Goal: Information Seeking & Learning: Find specific fact

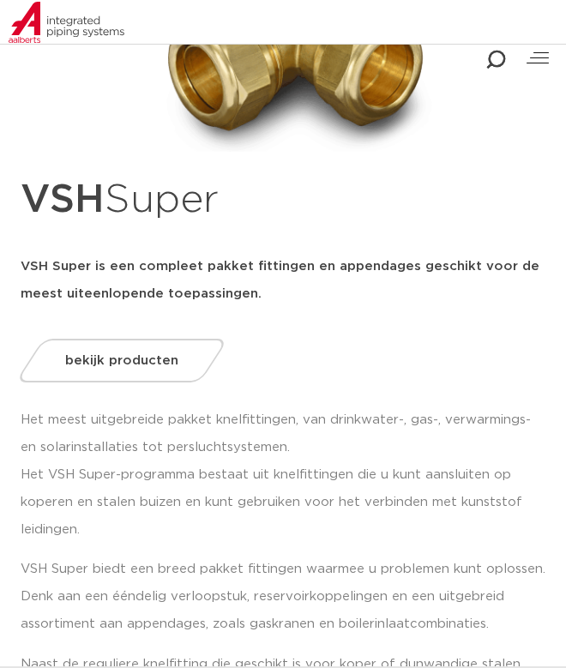
scroll to position [429, 0]
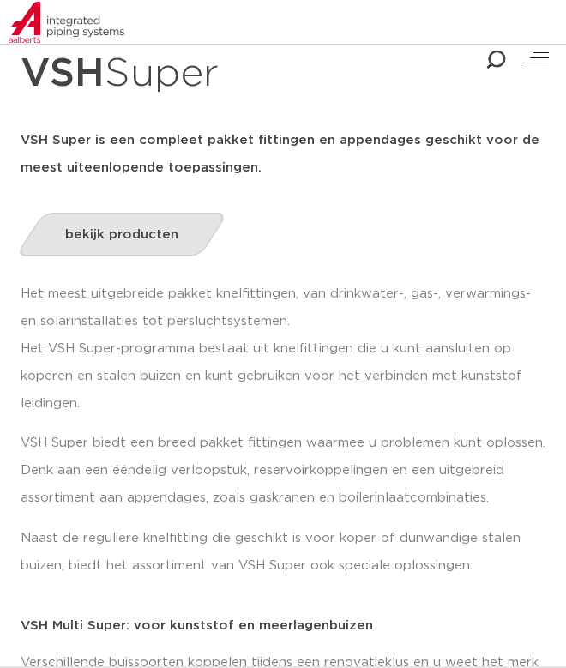
click at [130, 226] on link "bekijk producten" at bounding box center [122, 235] width 214 height 44
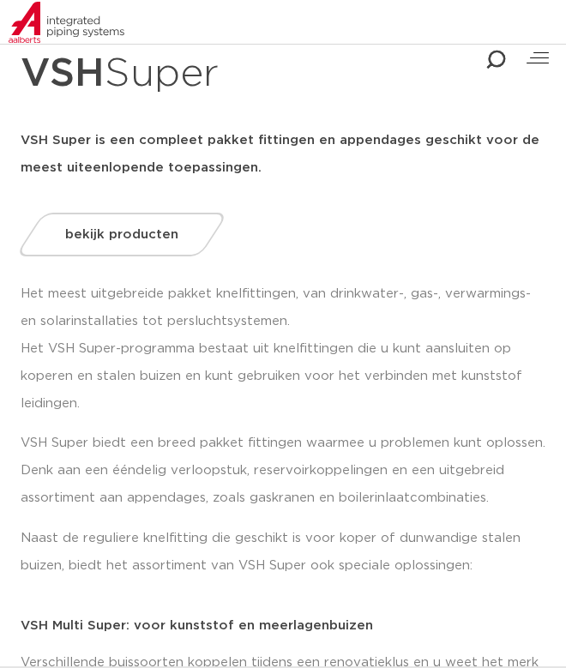
click at [496, 59] on icon "Combined Shape" at bounding box center [495, 60] width 21 height 21
click at [165, 25] on button "Zoeken" at bounding box center [241, 30] width 562 height 27
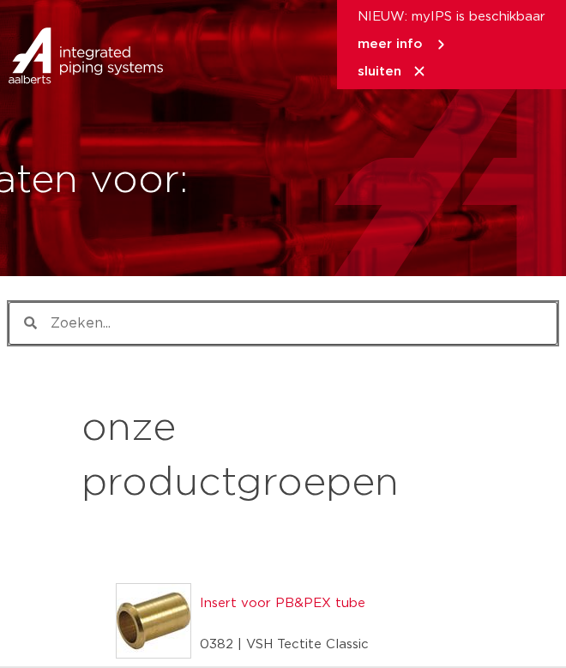
click at [148, 328] on input "Zoeken" at bounding box center [297, 323] width 520 height 41
type input "50x16x50"
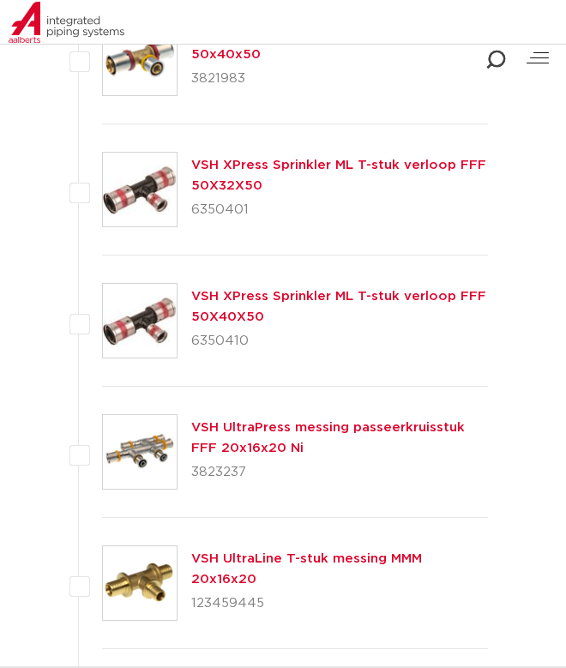
scroll to position [989, 0]
